Goal: Task Accomplishment & Management: Manage account settings

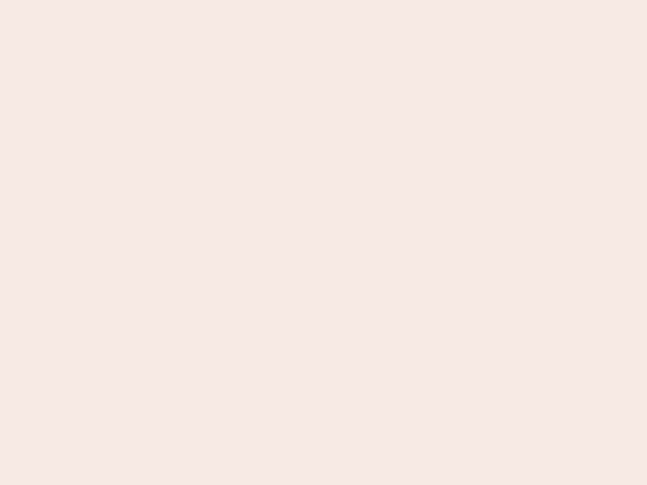
click at [323, 243] on nb-app "Almost there Thank you for registering for Newbook. Your account is under revie…" at bounding box center [323, 242] width 647 height 485
click at [323, 0] on nb-app "Almost there Thank you for registering for Newbook. Your account is under revie…" at bounding box center [323, 242] width 647 height 485
click at [346, 0] on nb-app "Almost there Thank you for registering for Newbook. Your account is under revie…" at bounding box center [323, 242] width 647 height 485
click at [323, 243] on nb-app "Almost there Thank you for registering for Newbook. Your account is under revie…" at bounding box center [323, 242] width 647 height 485
click at [323, 0] on nb-app "Almost there Thank you for registering for Newbook. Your account is under revie…" at bounding box center [323, 242] width 647 height 485
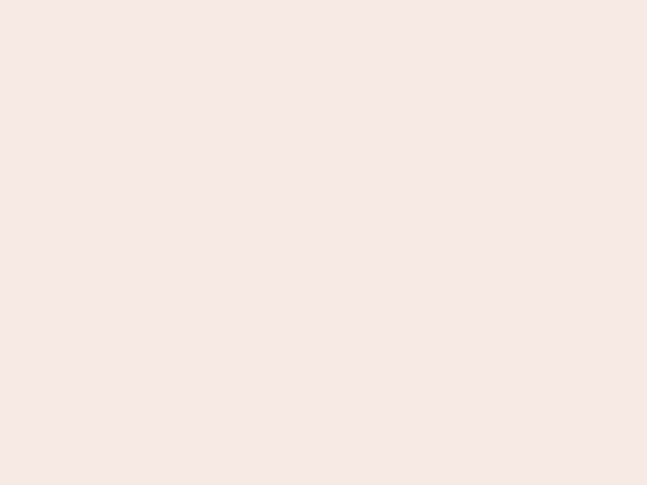
click at [226, 0] on nb-app "Almost there Thank you for registering for Newbook. Your account is under revie…" at bounding box center [323, 242] width 647 height 485
click at [323, 243] on nb-app "Almost there Thank you for registering for Newbook. Your account is under revie…" at bounding box center [323, 242] width 647 height 485
click at [323, 0] on nb-app "Almost there Thank you for registering for Newbook. Your account is under revie…" at bounding box center [323, 242] width 647 height 485
click at [226, 0] on nb-app "Almost there Thank you for registering for Newbook. Your account is under revie…" at bounding box center [323, 242] width 647 height 485
click at [323, 243] on nb-app "Almost there Thank you for registering for Newbook. Your account is under revie…" at bounding box center [323, 242] width 647 height 485
